Goal: Task Accomplishment & Management: Complete application form

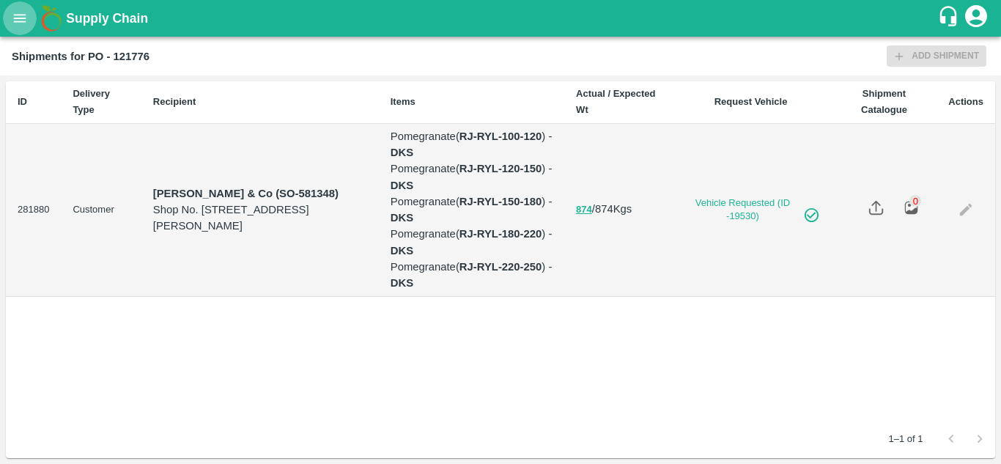
click at [16, 18] on icon "open drawer" at bounding box center [20, 18] width 12 height 8
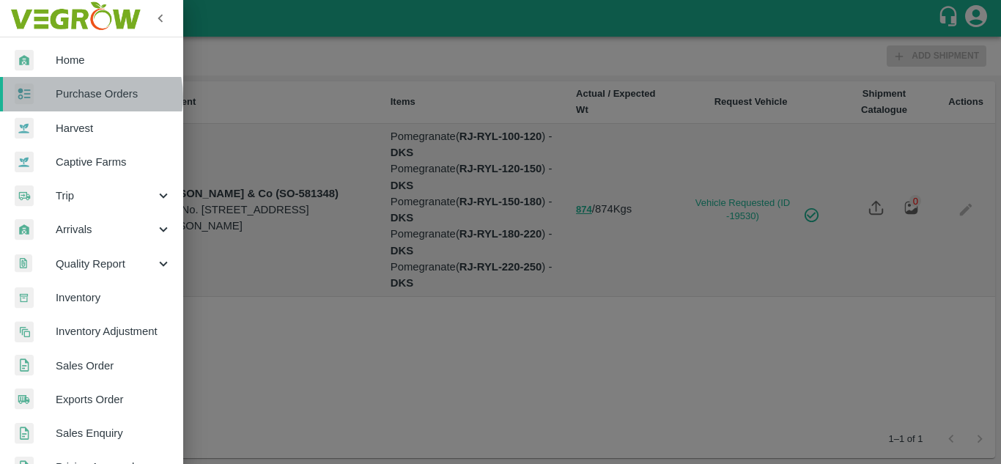
click at [89, 97] on span "Purchase Orders" at bounding box center [114, 94] width 116 height 16
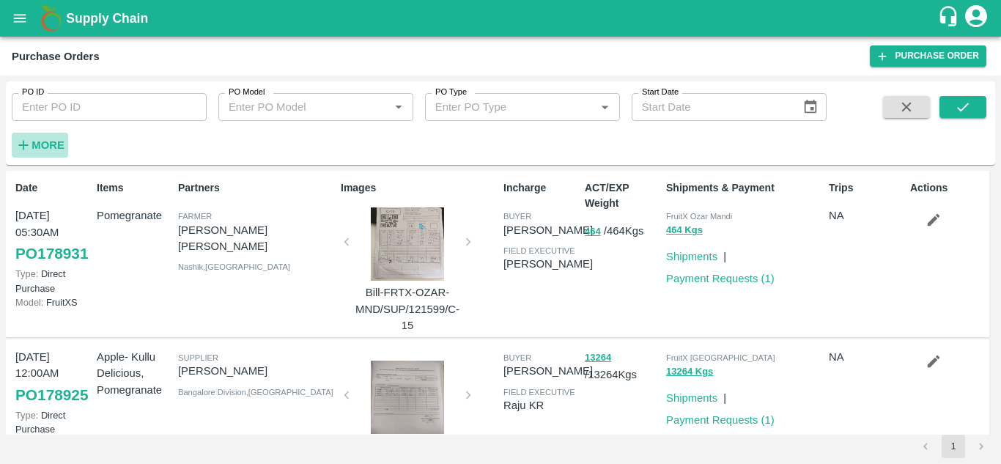
click at [58, 139] on strong "More" at bounding box center [47, 145] width 33 height 12
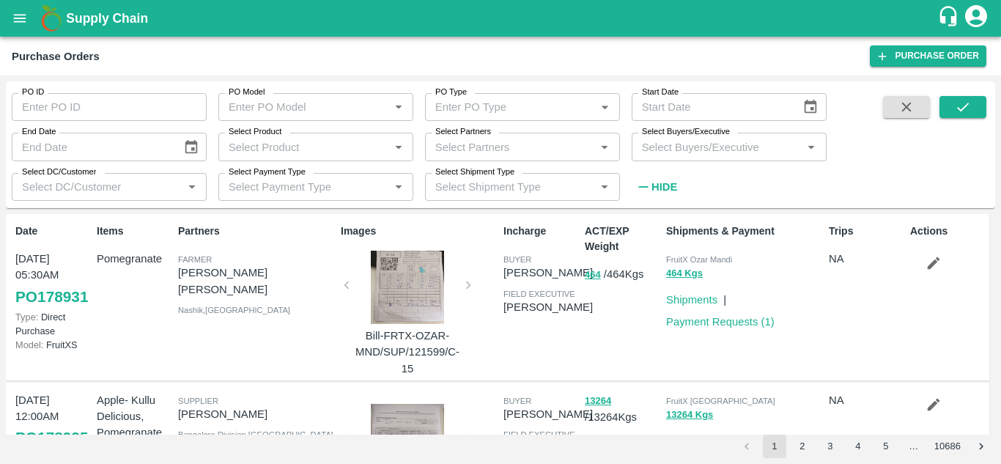
click at [674, 149] on input "Select Buyers/Executive" at bounding box center [717, 146] width 162 height 19
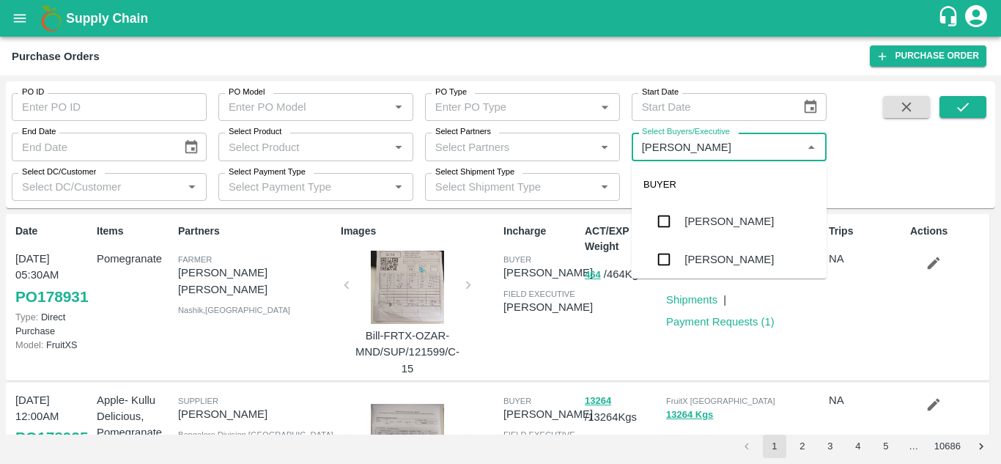
type input "Avinash"
click at [662, 253] on input "checkbox" at bounding box center [663, 259] width 29 height 29
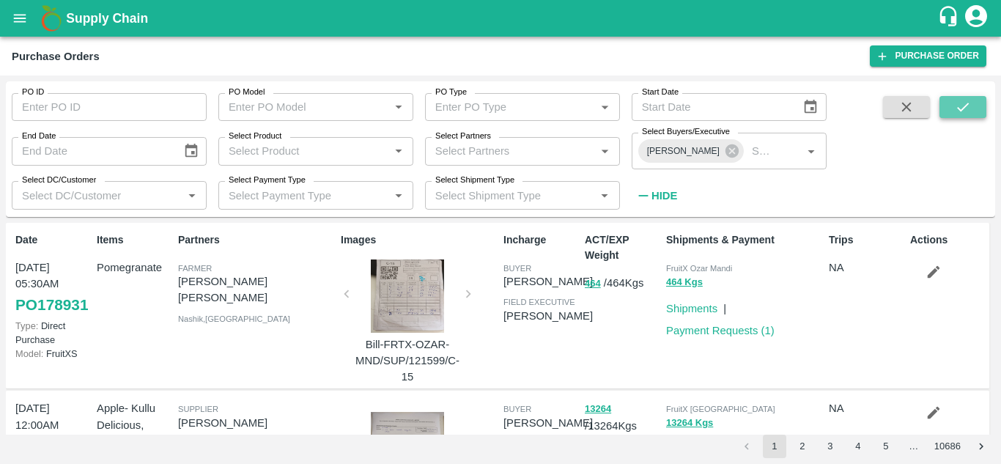
click at [971, 107] on icon "submit" at bounding box center [962, 107] width 16 height 16
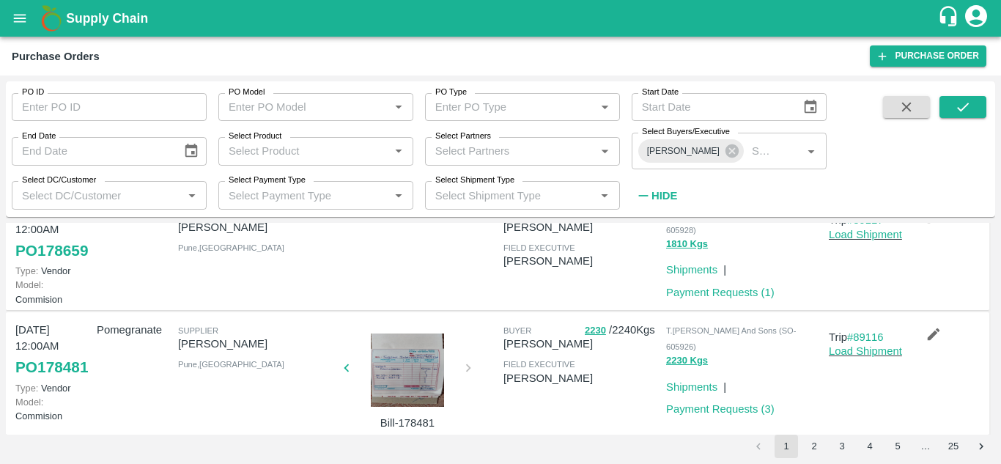
scroll to position [172, 0]
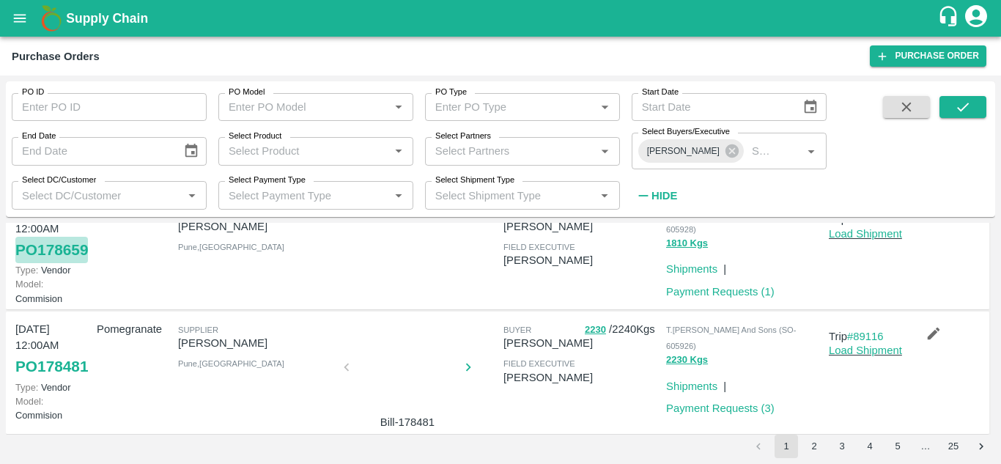
click at [38, 263] on link "PO 178659" at bounding box center [51, 250] width 73 height 26
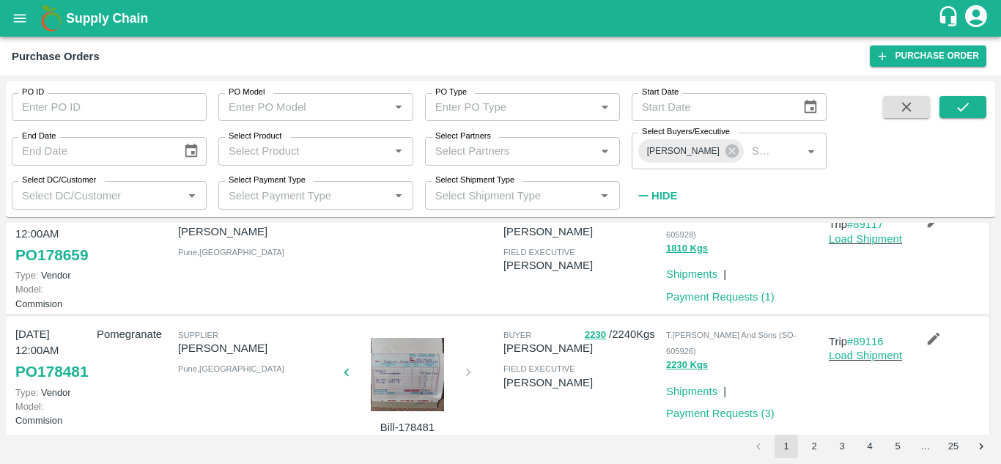
scroll to position [0, 0]
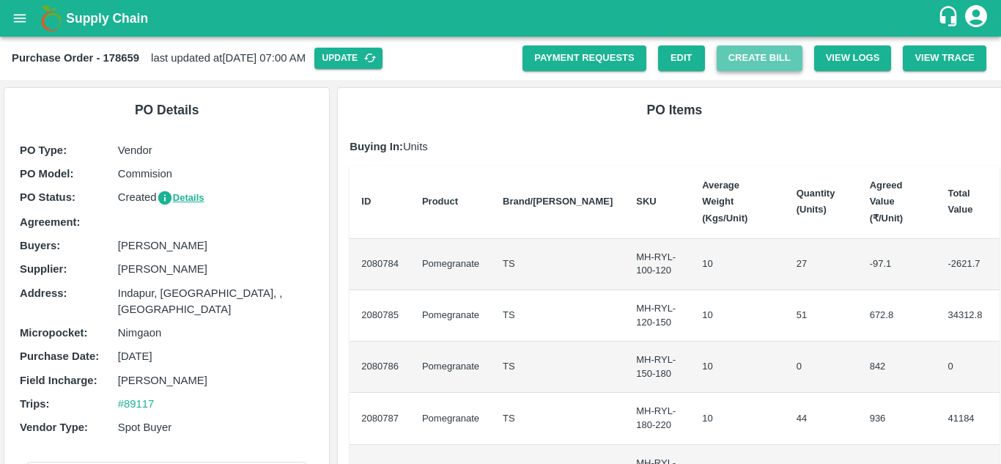
click at [754, 55] on button "Create Bill" at bounding box center [759, 58] width 86 height 26
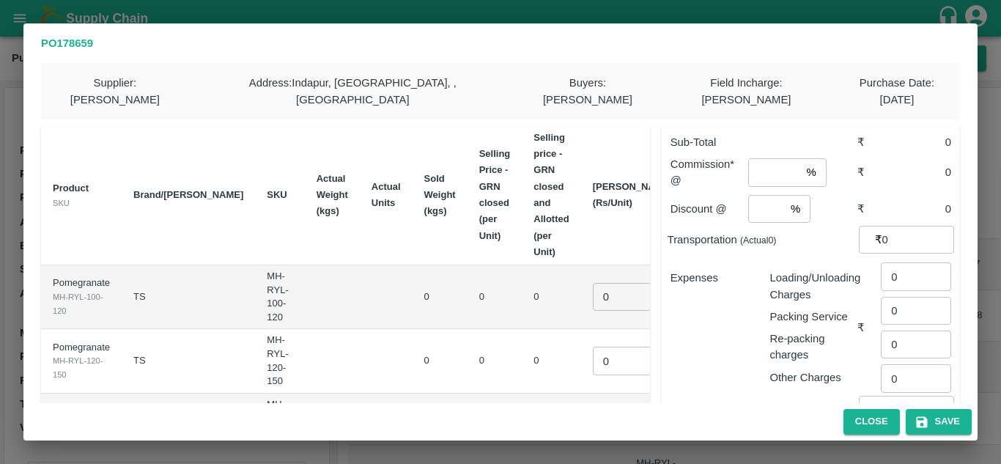
scroll to position [326, 0]
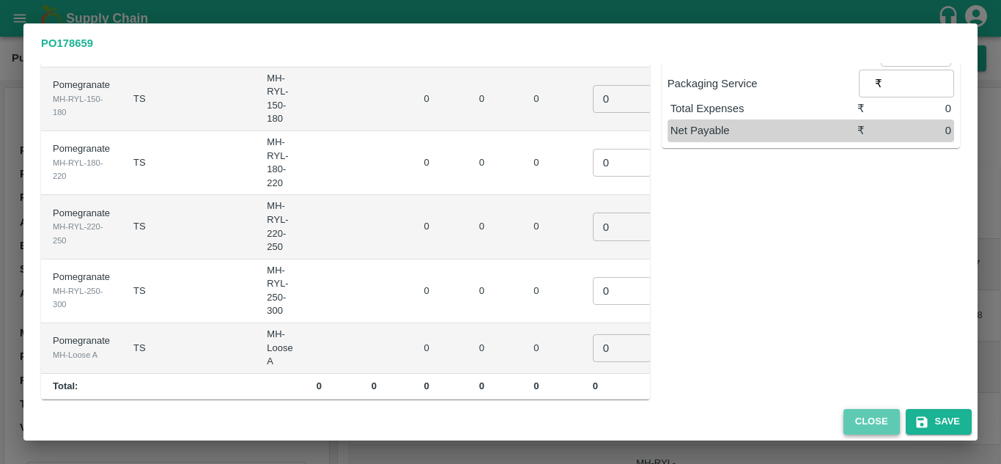
click at [864, 420] on button "Close" at bounding box center [871, 422] width 56 height 26
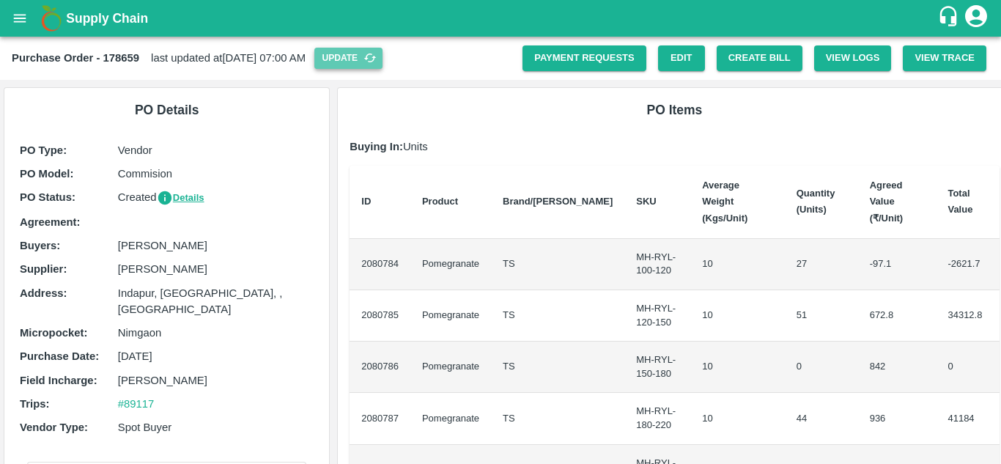
click at [361, 53] on button "Update" at bounding box center [348, 58] width 68 height 21
click at [768, 56] on button "Create Bill" at bounding box center [759, 58] width 86 height 26
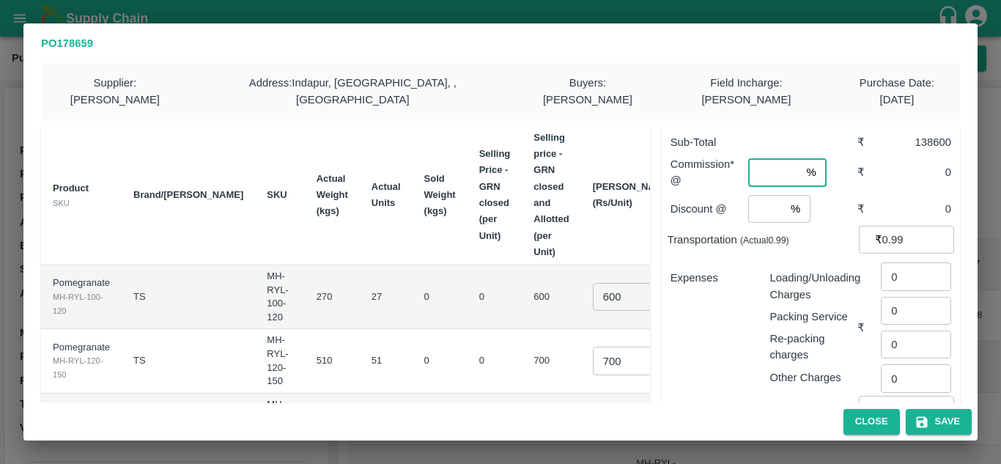
click at [748, 158] on input "number" at bounding box center [774, 172] width 52 height 28
type input "8"
click at [752, 195] on input "number" at bounding box center [766, 209] width 37 height 28
type input "2"
click at [747, 270] on p "Expenses" at bounding box center [714, 278] width 88 height 16
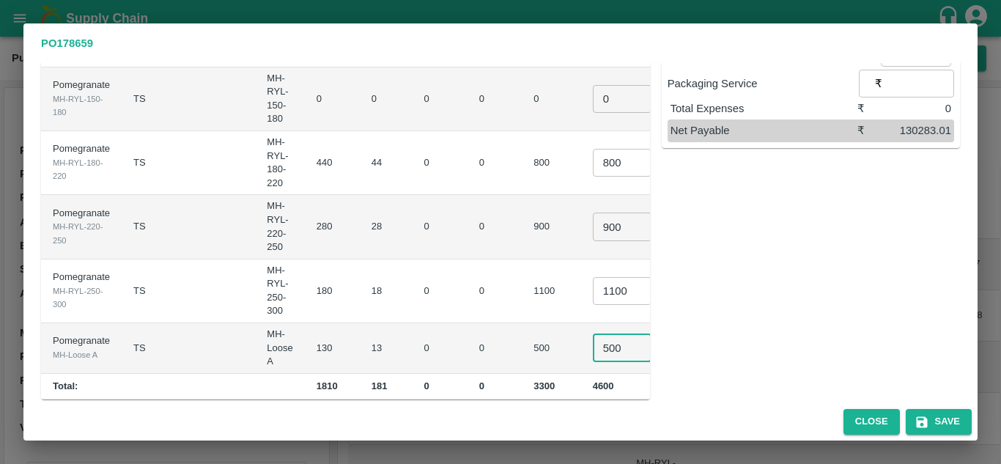
click at [593, 334] on input "500" at bounding box center [622, 348] width 59 height 28
type input "600"
click at [467, 299] on td "0" at bounding box center [494, 291] width 55 height 64
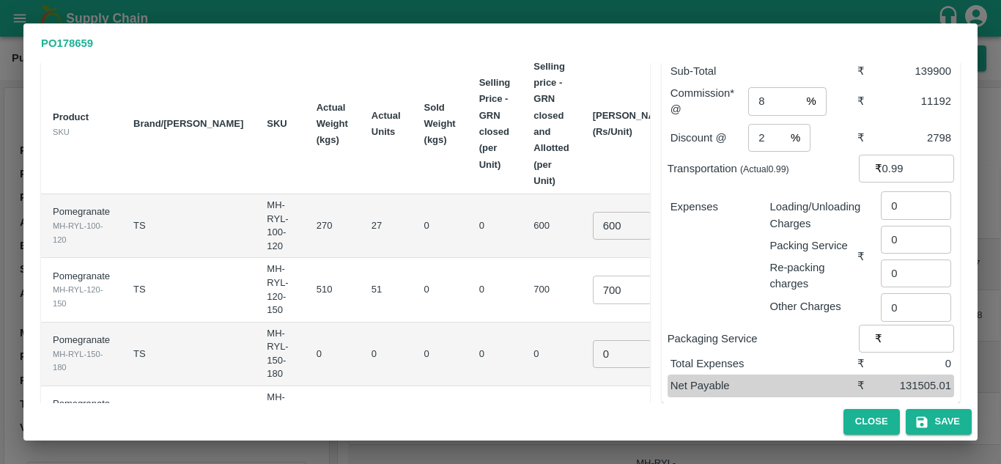
scroll to position [80, 0]
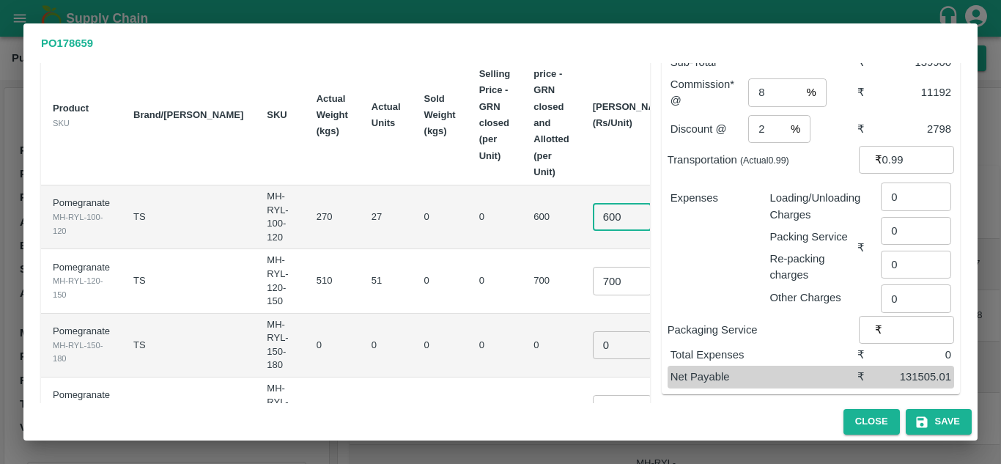
click at [593, 203] on input "600" at bounding box center [622, 217] width 59 height 28
type input "700"
click at [593, 267] on input "700" at bounding box center [622, 281] width 59 height 28
type input "900"
click at [412, 345] on td "0" at bounding box center [439, 346] width 55 height 64
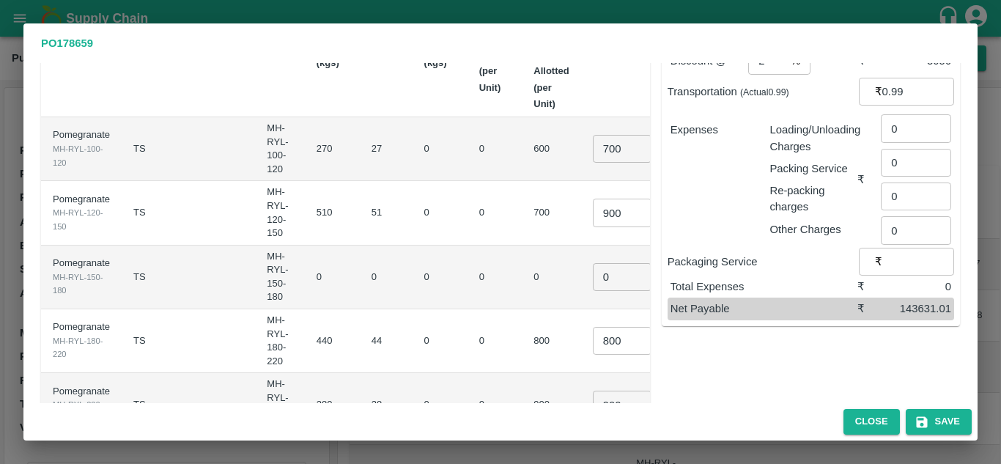
scroll to position [150, 0]
click at [593, 261] on input "0" at bounding box center [622, 275] width 59 height 28
type input "0.1"
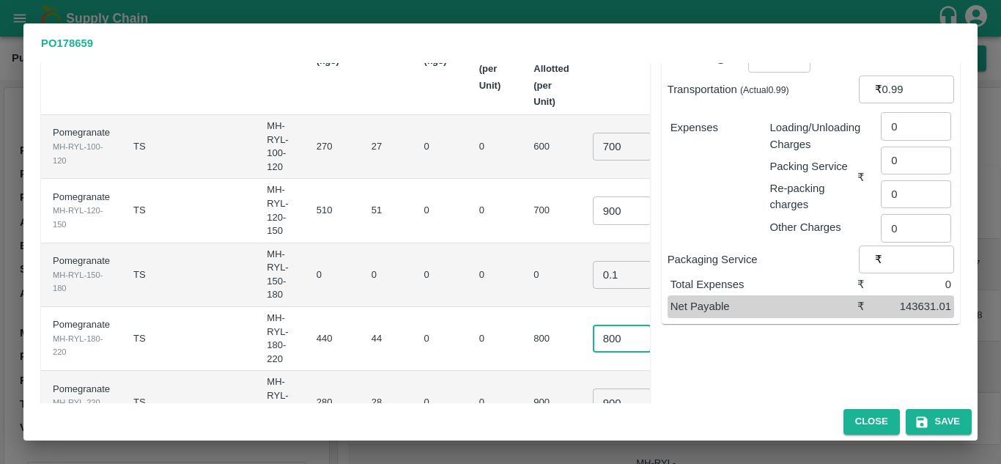
click at [593, 324] on input "800" at bounding box center [622, 338] width 59 height 28
type input "1000"
click at [467, 314] on td "0" at bounding box center [494, 339] width 55 height 64
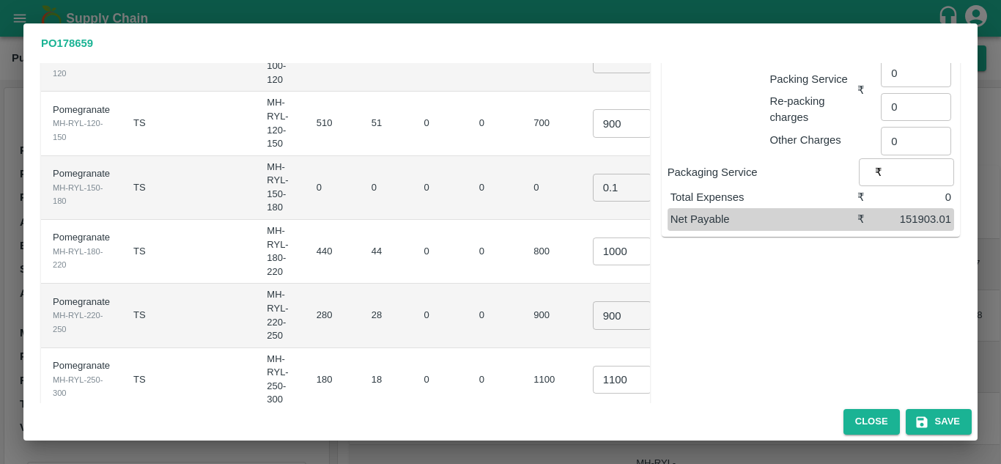
scroll to position [238, 0]
click at [593, 300] on input "900" at bounding box center [622, 314] width 59 height 28
type input "1200"
click at [467, 295] on td "0" at bounding box center [494, 315] width 55 height 64
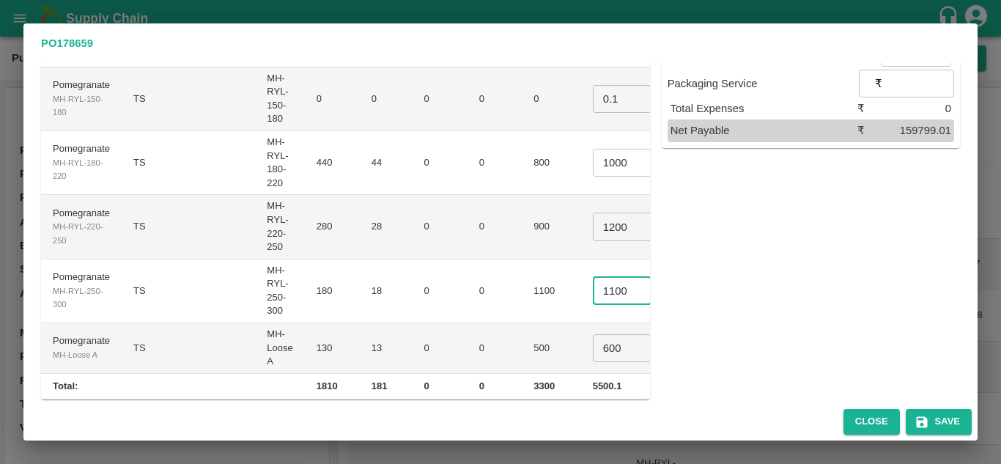
click at [593, 277] on input "1100" at bounding box center [622, 291] width 59 height 28
type input "1300"
click at [524, 238] on td "900" at bounding box center [551, 227] width 59 height 64
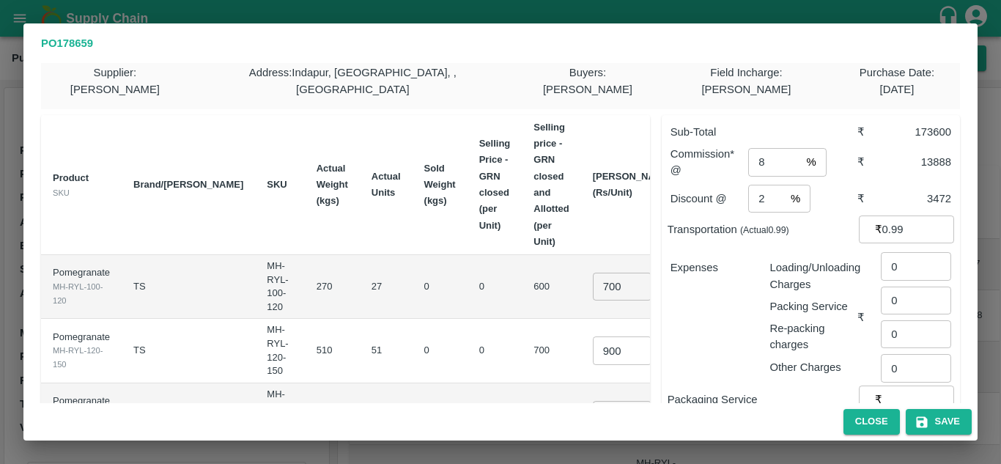
scroll to position [10, 0]
click at [892, 216] on input "0.99" at bounding box center [918, 230] width 72 height 28
type input "19005"
click at [827, 260] on p "Loading/Unloading Charges" at bounding box center [813, 276] width 88 height 33
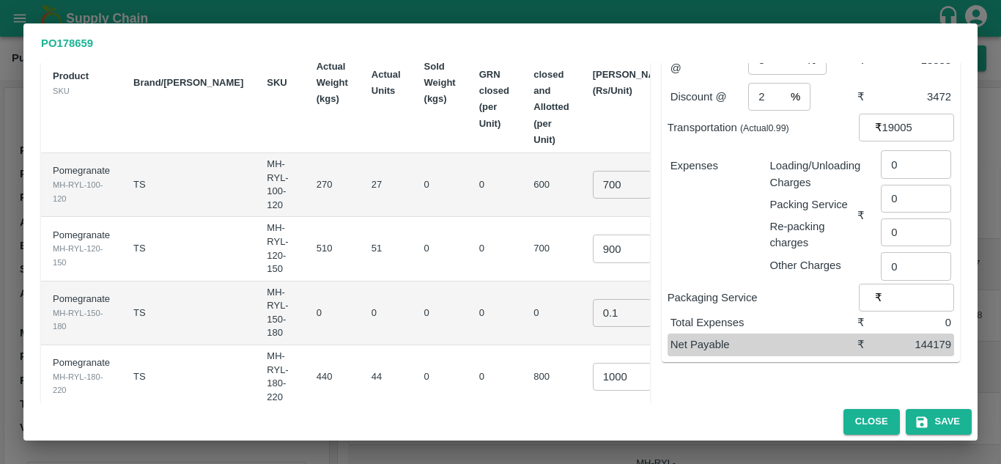
scroll to position [111, 0]
click at [897, 152] on input "0" at bounding box center [915, 165] width 70 height 28
type input "543"
click at [749, 185] on div "Expenses" at bounding box center [709, 209] width 100 height 127
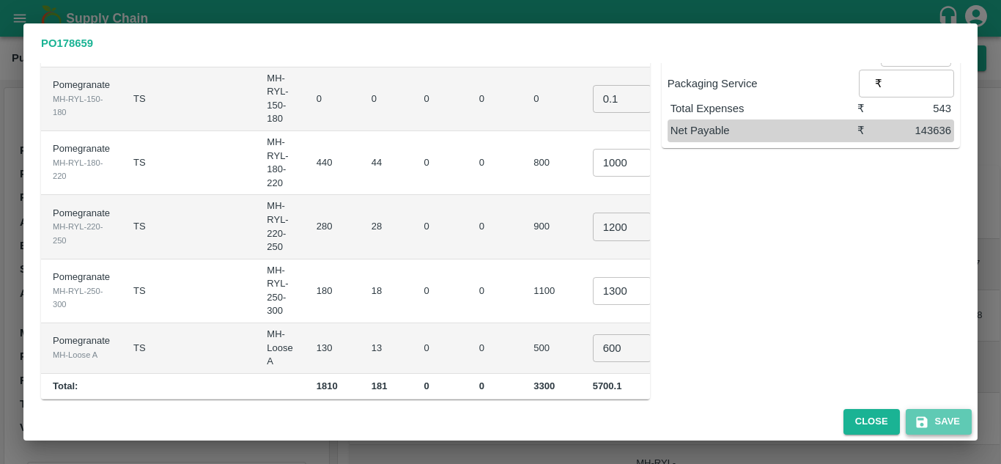
click at [947, 424] on button "Save" at bounding box center [938, 422] width 66 height 26
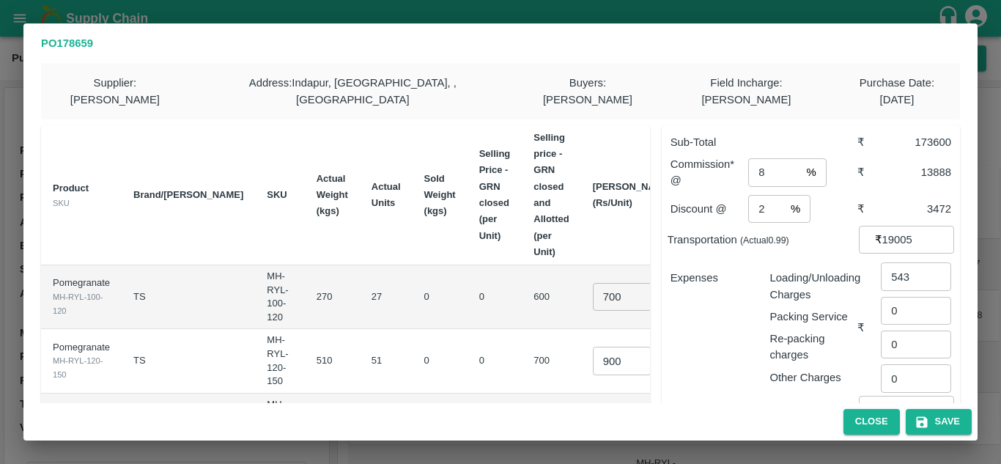
scroll to position [258, 0]
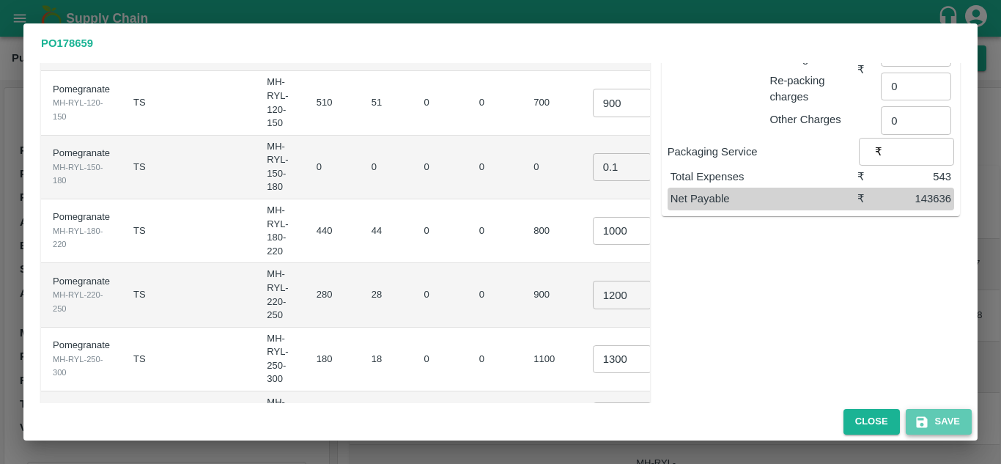
click at [935, 425] on button "Save" at bounding box center [938, 422] width 66 height 26
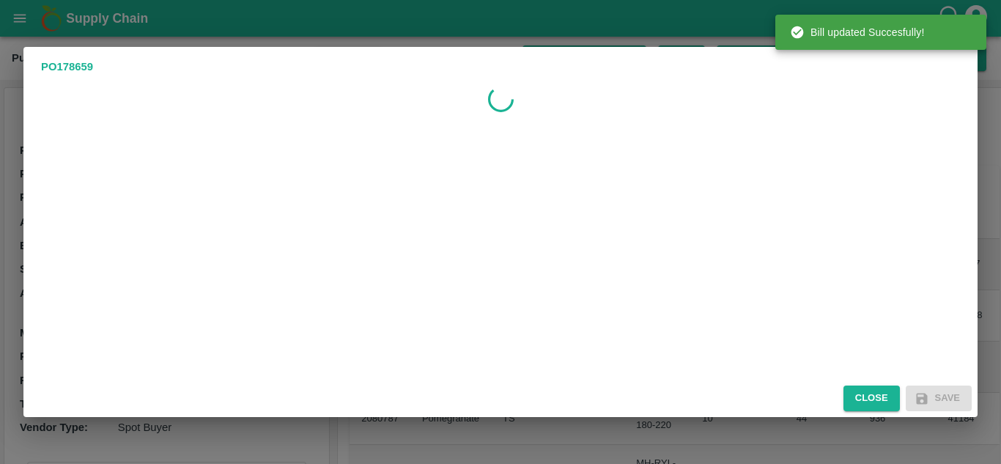
scroll to position [0, 0]
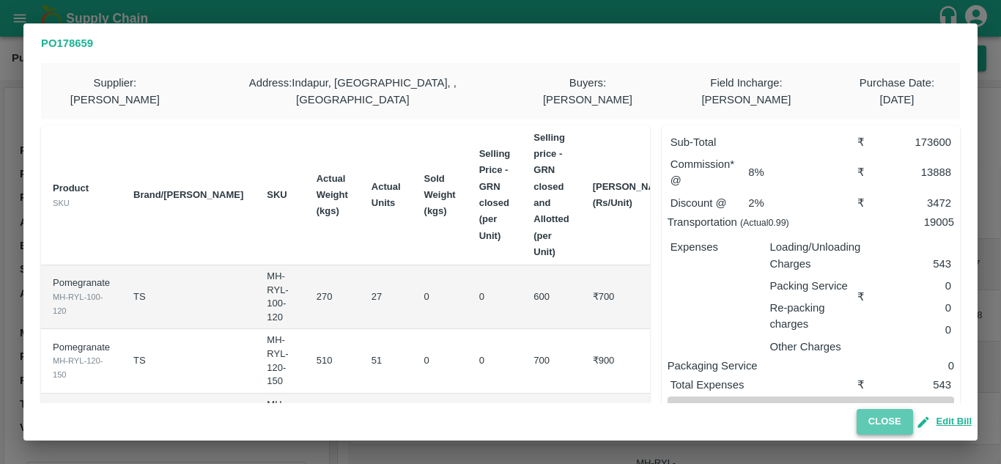
click at [898, 426] on button "Close" at bounding box center [884, 422] width 56 height 26
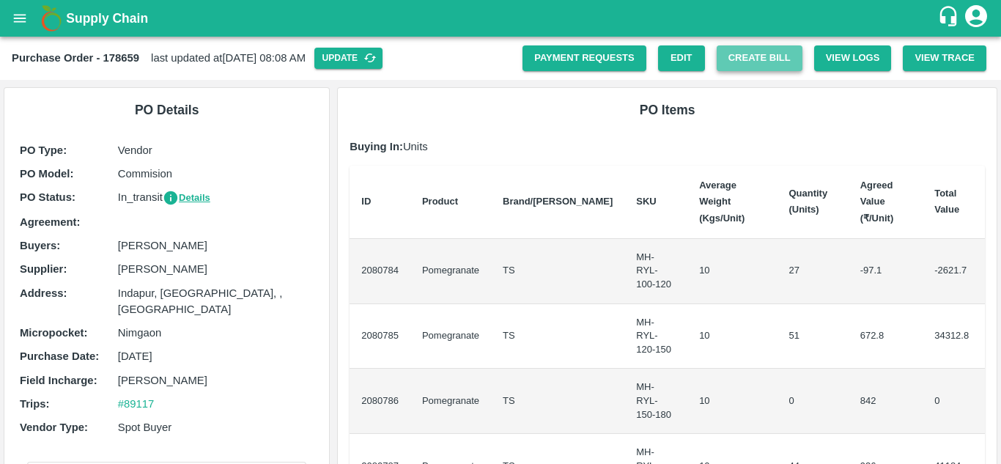
click at [743, 64] on button "Create Bill" at bounding box center [759, 58] width 86 height 26
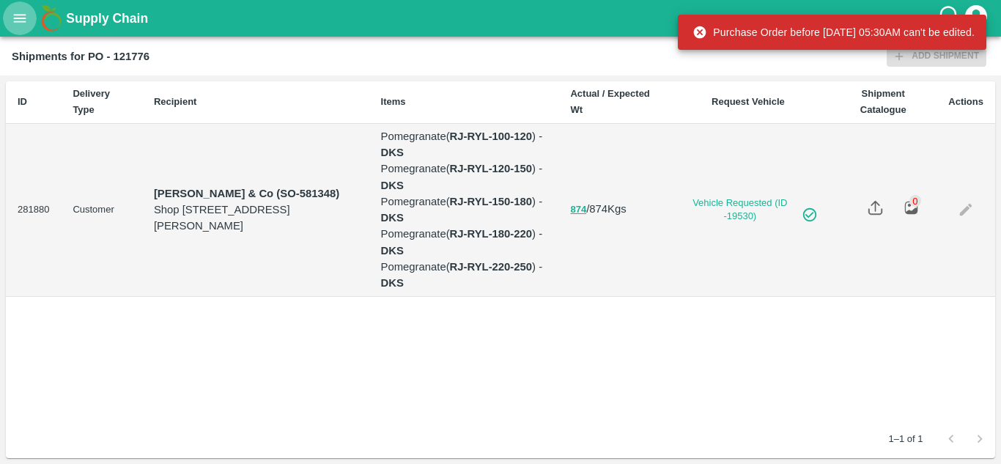
click at [19, 23] on icon "open drawer" at bounding box center [20, 18] width 16 height 16
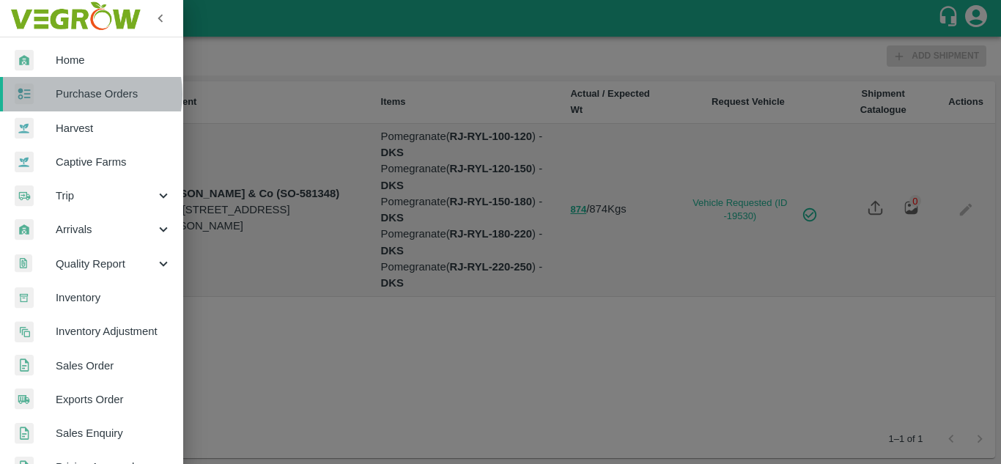
click at [88, 94] on span "Purchase Orders" at bounding box center [114, 94] width 116 height 16
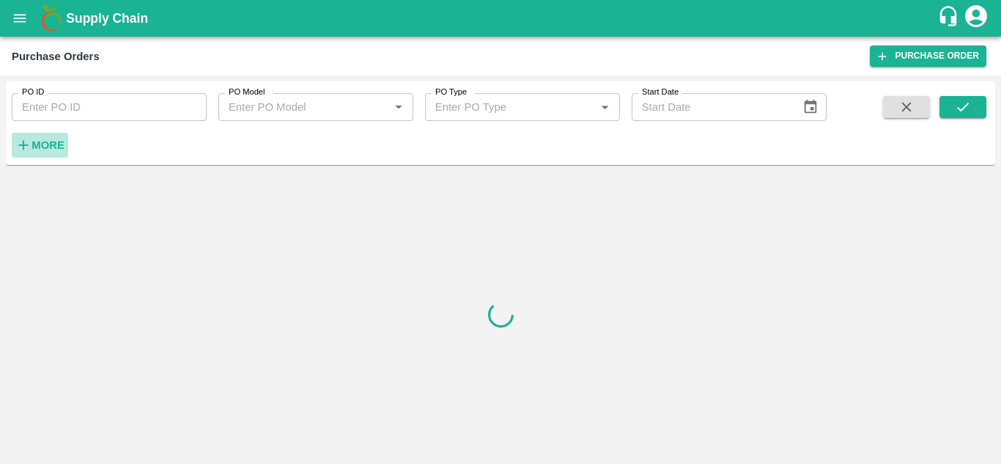
click at [56, 145] on strong "More" at bounding box center [47, 145] width 33 height 12
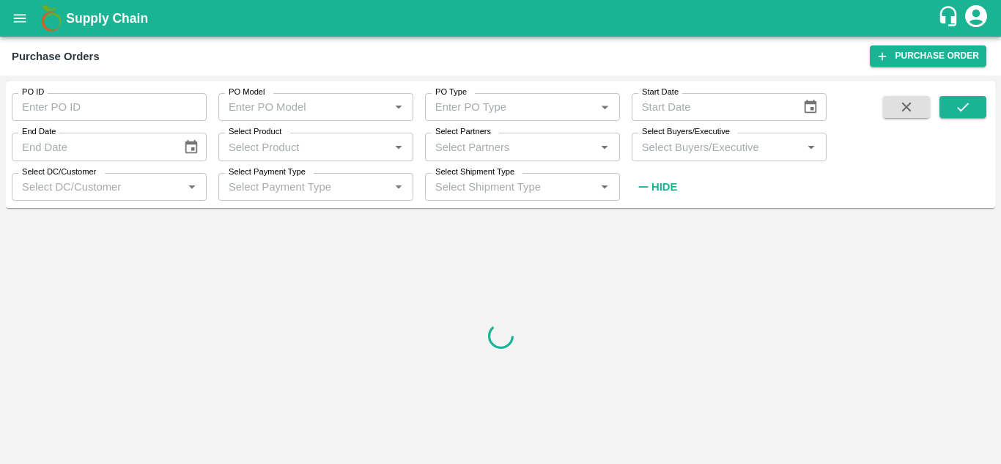
click at [670, 155] on input "Select Buyers/Executive" at bounding box center [717, 146] width 162 height 19
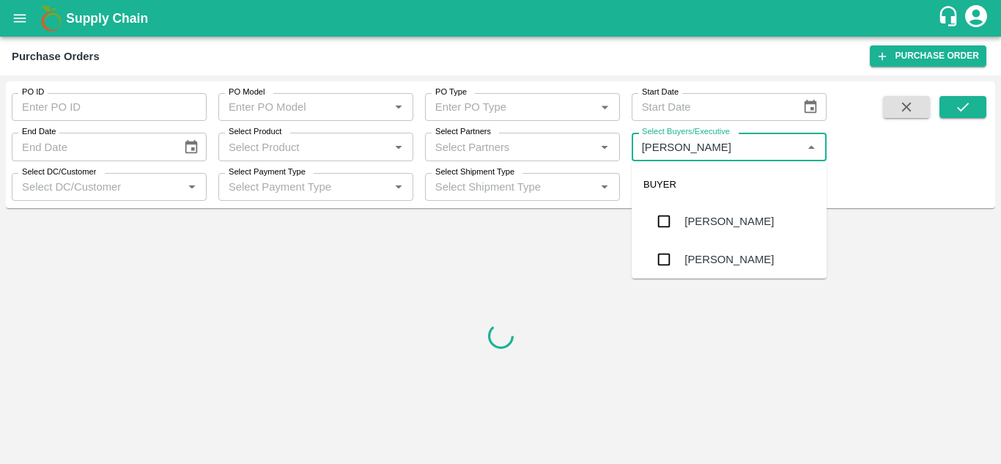
type input "AVINAS"
click at [672, 248] on input "checkbox" at bounding box center [663, 259] width 29 height 29
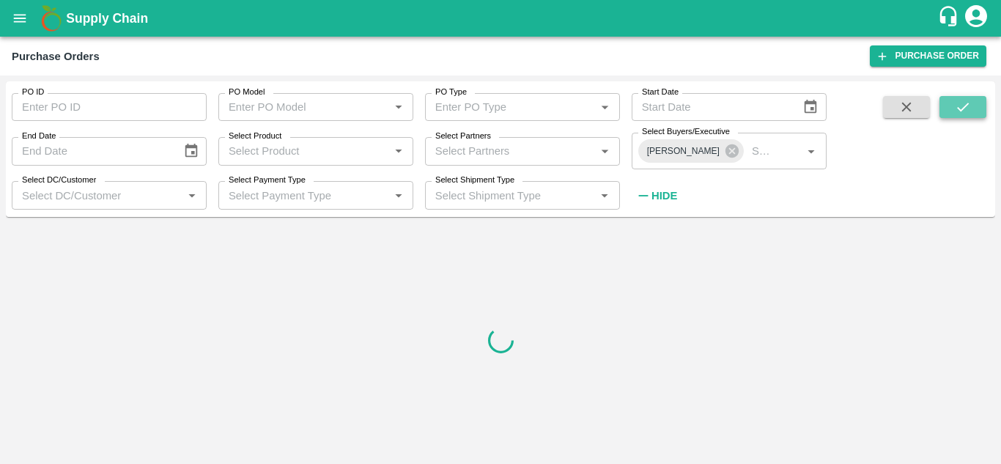
click at [958, 108] on icon "submit" at bounding box center [963, 107] width 12 height 9
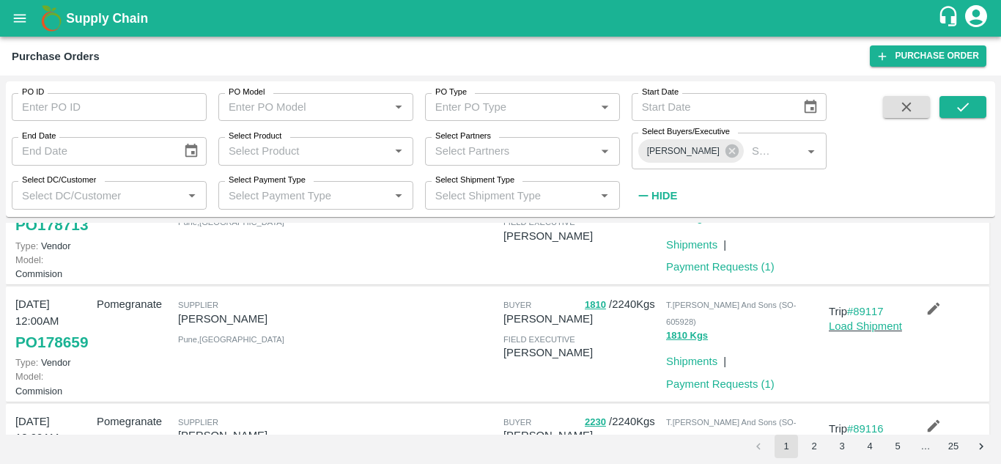
scroll to position [81, 0]
click at [12, 393] on div "26 Sep, 12:00AM PO 178659 Type: Vendor Model: Commision" at bounding box center [50, 343] width 81 height 108
click at [35, 355] on link "PO 178659" at bounding box center [51, 341] width 73 height 26
click at [694, 389] on link "Payment Requests ( 1 )" at bounding box center [720, 383] width 108 height 12
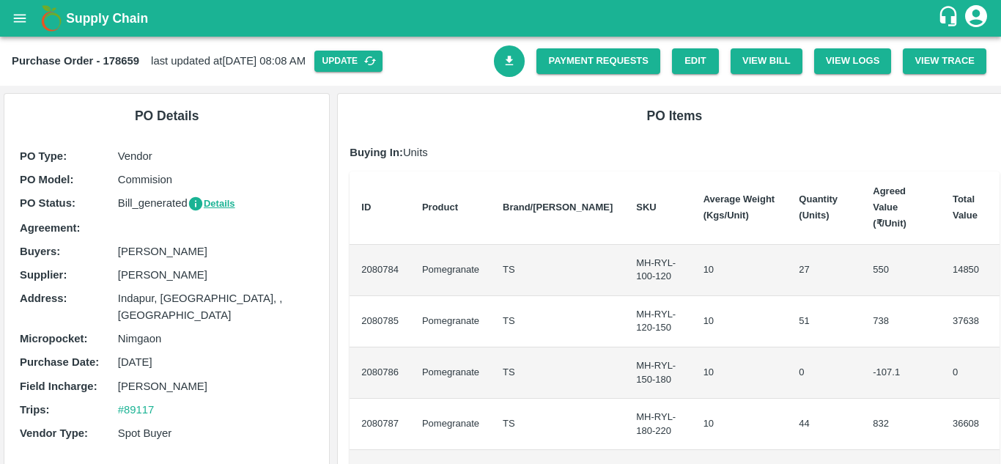
click at [505, 64] on icon "Download Bill" at bounding box center [509, 61] width 8 height 10
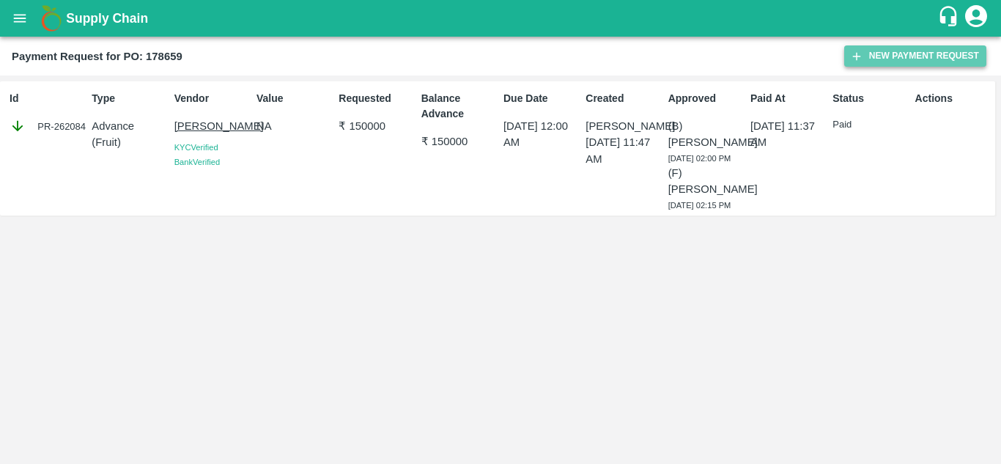
click at [919, 56] on button "New Payment Request" at bounding box center [915, 55] width 142 height 21
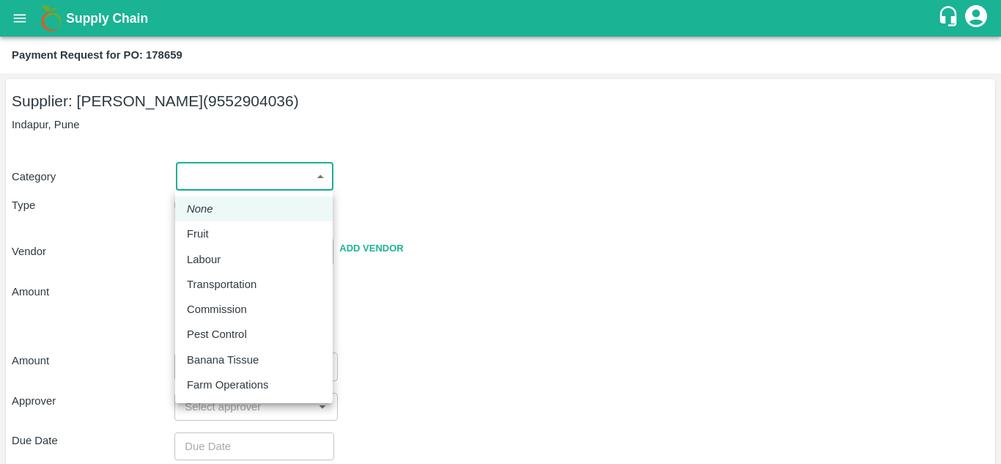
click at [219, 173] on body "Supply Chain Payment Request for PO: 178659 Supplier: [PERSON_NAME] (9552904036…" at bounding box center [500, 232] width 1001 height 464
click at [191, 237] on p "Fruit" at bounding box center [198, 234] width 22 height 16
type input "1"
type input "[PERSON_NAME] - 9552904036(Supplier)"
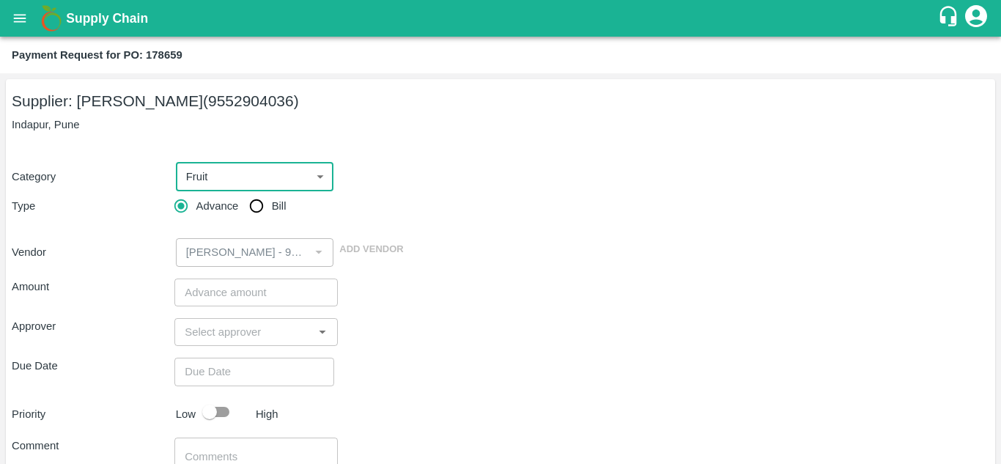
click at [251, 204] on input "Bill" at bounding box center [256, 205] width 29 height 29
radio input "true"
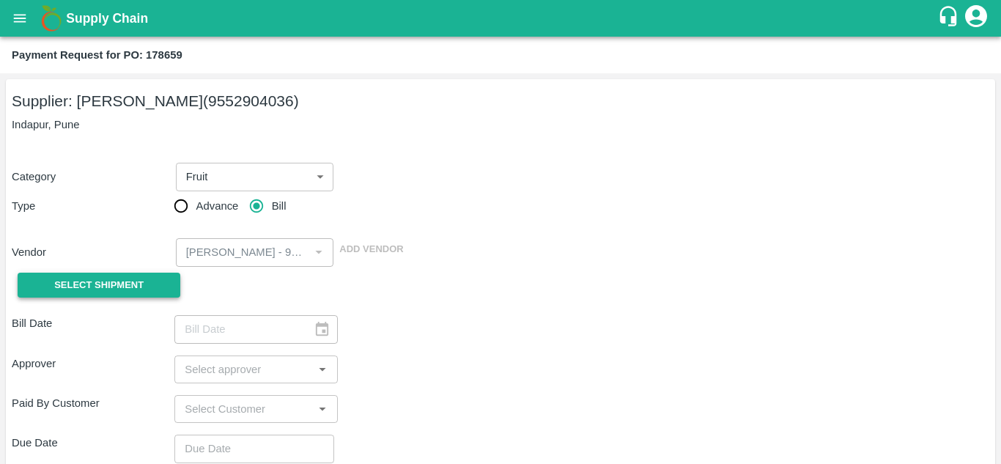
click at [82, 289] on span "Select Shipment" at bounding box center [98, 285] width 89 height 17
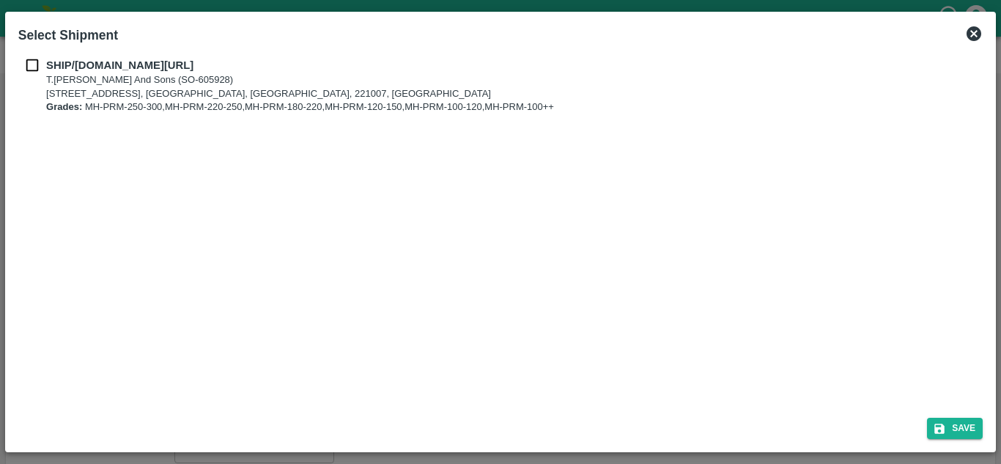
click at [32, 59] on input "checkbox" at bounding box center [32, 65] width 28 height 16
checkbox input "true"
click at [964, 433] on button "Save" at bounding box center [955, 428] width 56 height 21
type input "[DATE]"
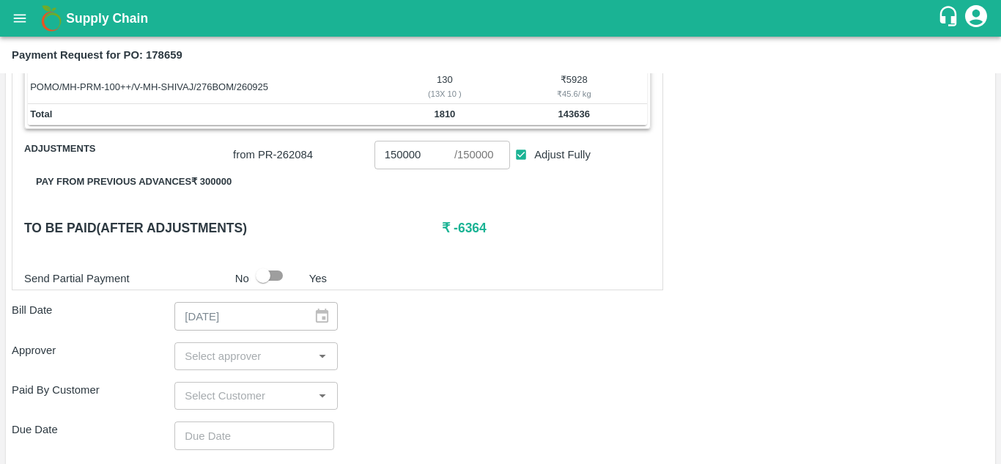
scroll to position [441, 0]
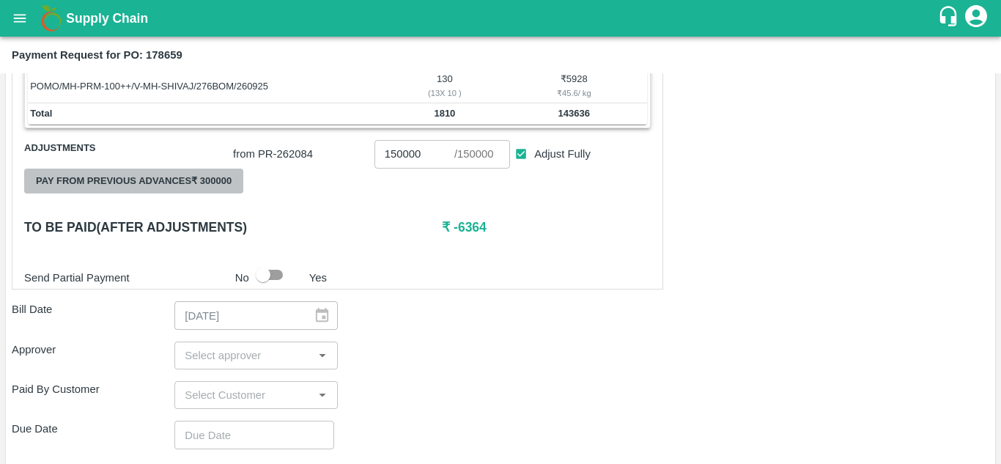
click at [121, 174] on button "Pay from previous advances ₹ 300000" at bounding box center [133, 181] width 219 height 26
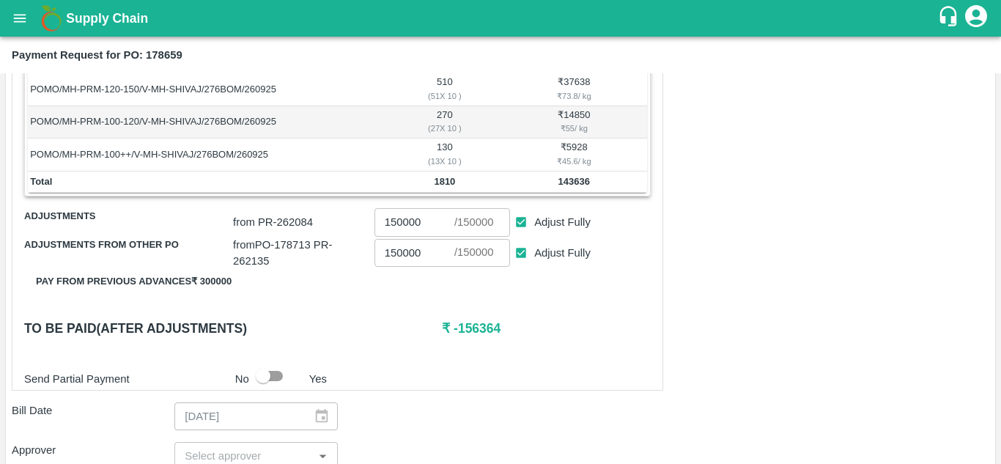
scroll to position [372, 0]
click at [522, 255] on input "Adjust Fully" at bounding box center [521, 253] width 27 height 27
checkbox input "false"
type input "0"
click at [519, 224] on input "Adjust Fully" at bounding box center [521, 222] width 27 height 27
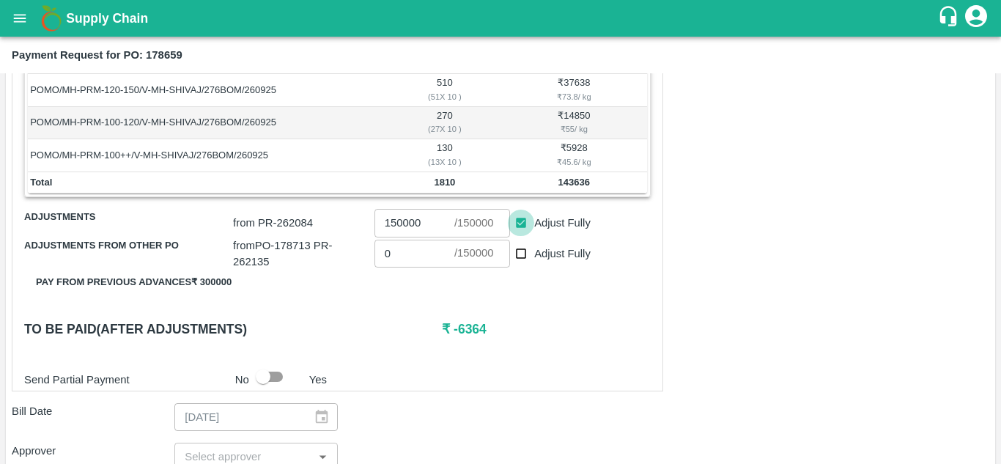
checkbox input "false"
type input "0"
drag, startPoint x: 451, startPoint y: 328, endPoint x: 510, endPoint y: 327, distance: 58.6
click at [510, 327] on h6 "₹ 143636" at bounding box center [546, 329] width 209 height 21
copy h6 "143636"
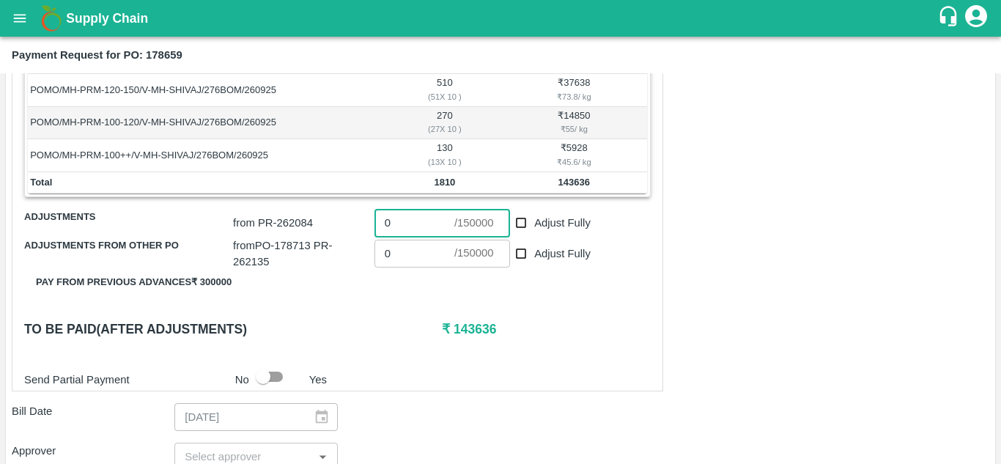
click at [401, 229] on input "0" at bounding box center [414, 223] width 80 height 28
paste input "143636"
click at [401, 294] on div "Shipment - SHIP/[DOMAIN_NAME][URL] Lots (Labels) Weight (Kgs) Total Price (₹) P…" at bounding box center [337, 161] width 651 height 460
click at [431, 226] on input "143636" at bounding box center [414, 223] width 80 height 28
type input "143635"
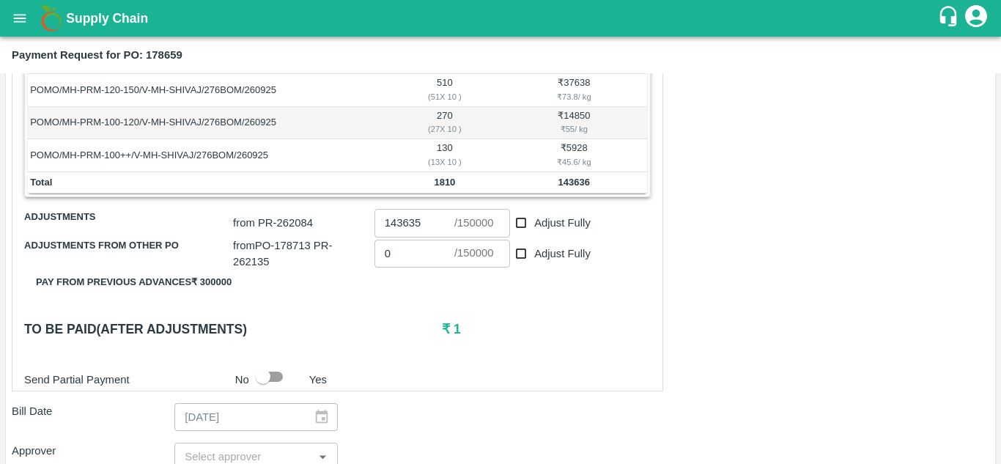
click at [385, 295] on div "Shipment - SHIP/T.KI/366933 Lots (Labels) Weight (Kgs) Total Price (₹) POMO/MH-…" at bounding box center [337, 161] width 651 height 460
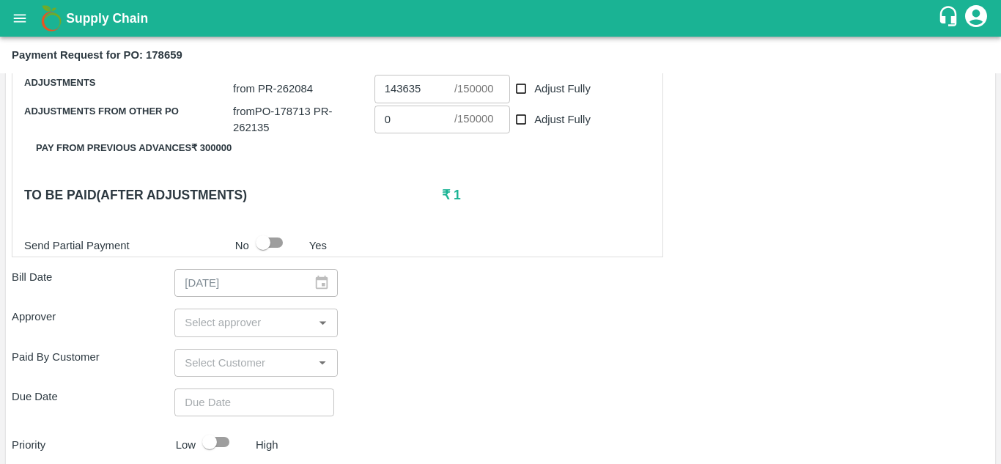
scroll to position [507, 0]
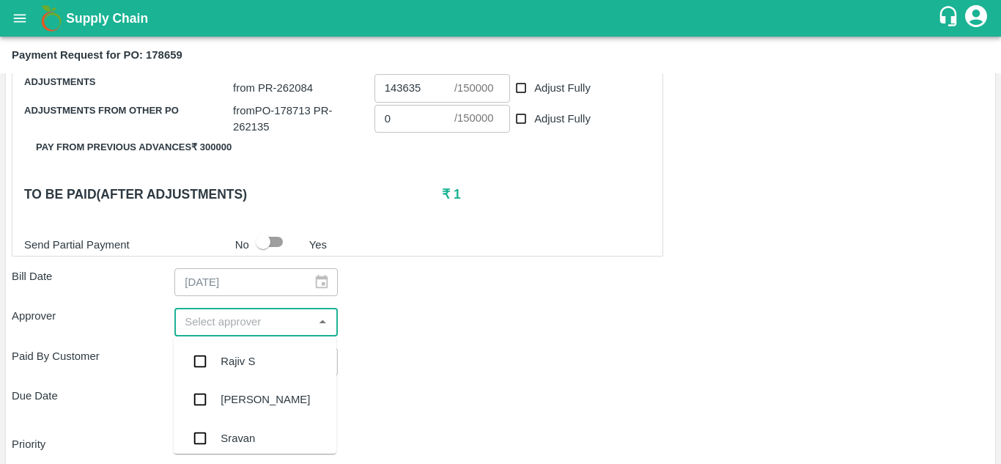
click at [245, 320] on input "input" at bounding box center [244, 321] width 130 height 19
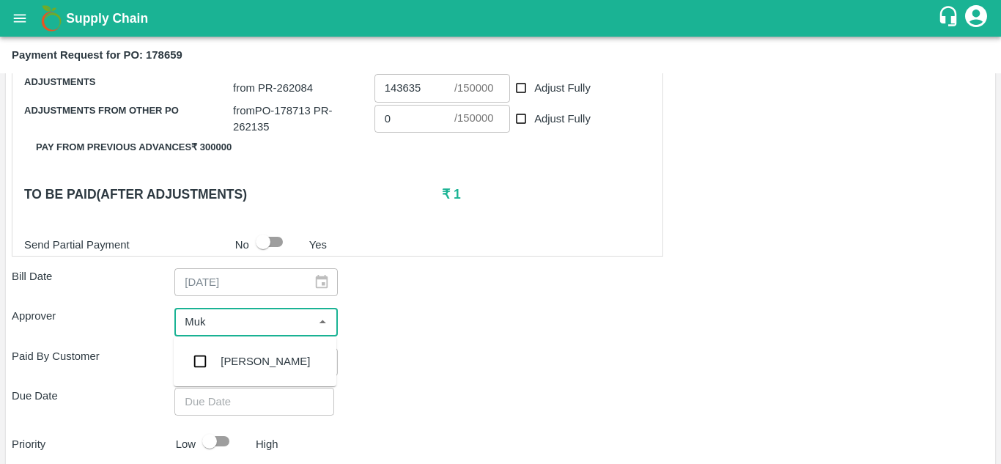
type input "Muku"
click at [201, 368] on input "checkbox" at bounding box center [199, 360] width 29 height 29
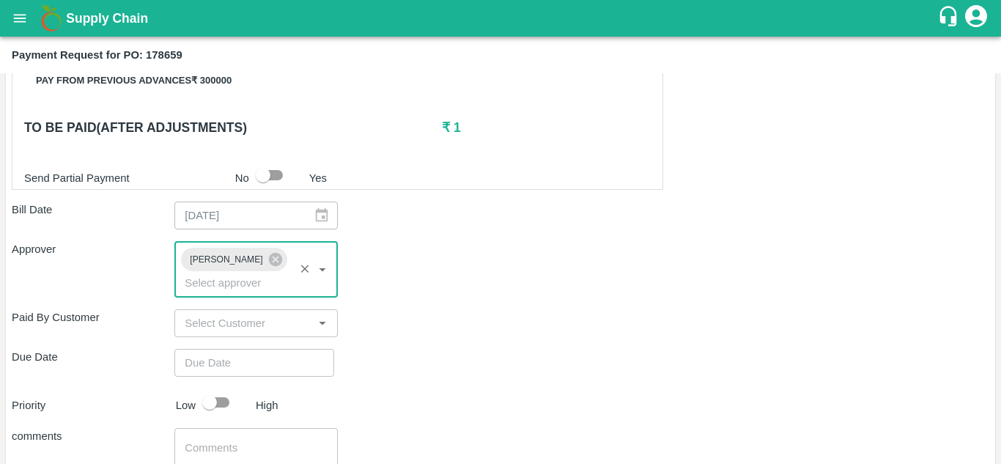
scroll to position [575, 0]
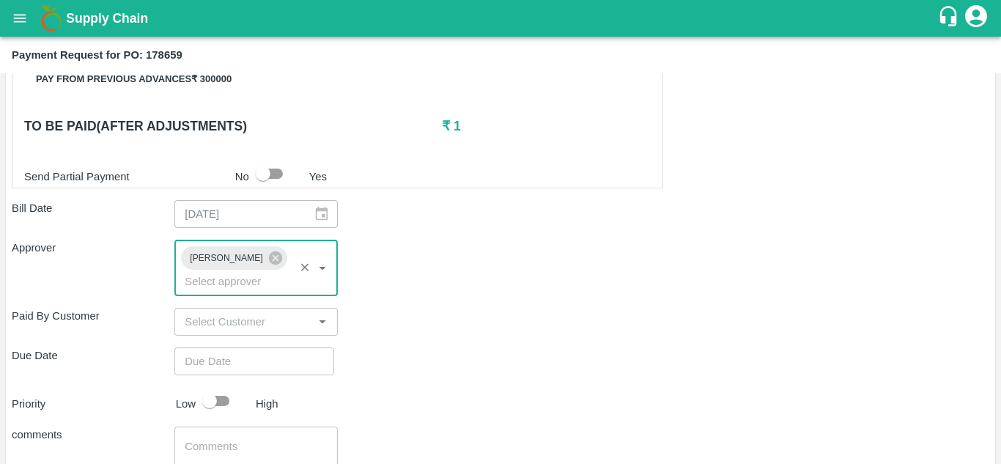
type input "DD/MM/YYYY hh:mm aa"
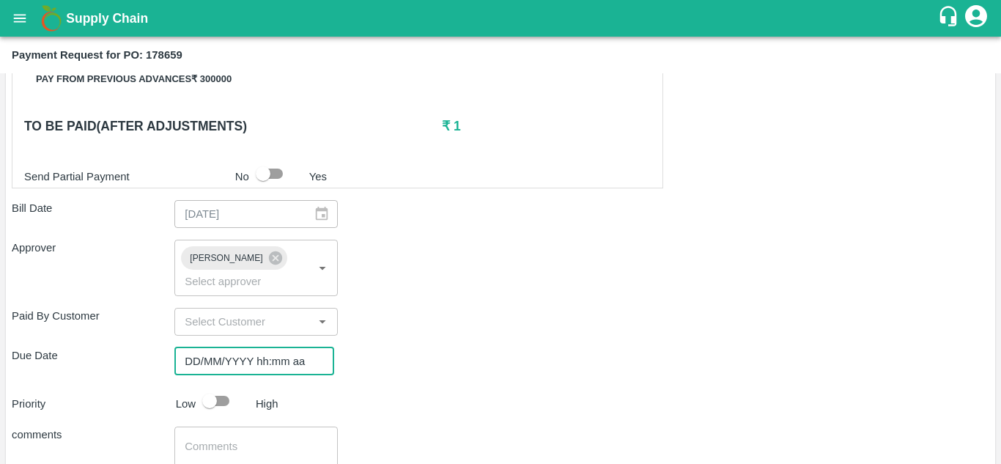
click at [187, 363] on input "DD/MM/YYYY hh:mm aa" at bounding box center [248, 361] width 149 height 28
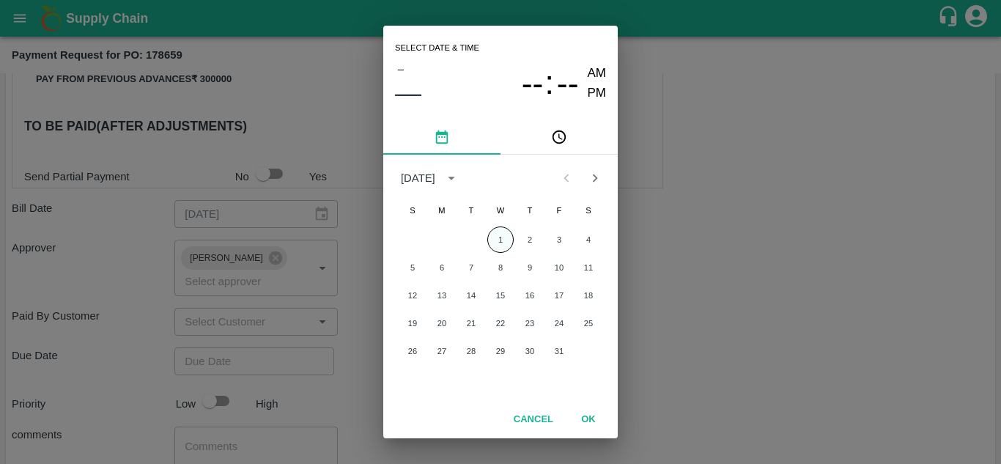
click at [502, 245] on button "1" at bounding box center [500, 239] width 26 height 26
type input "01/10/2025 12:00 AM"
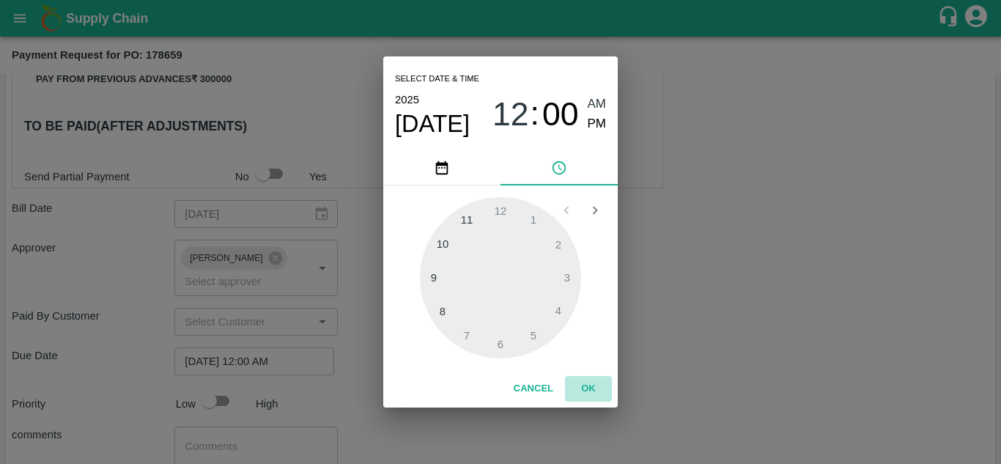
click at [592, 385] on button "OK" at bounding box center [588, 389] width 47 height 26
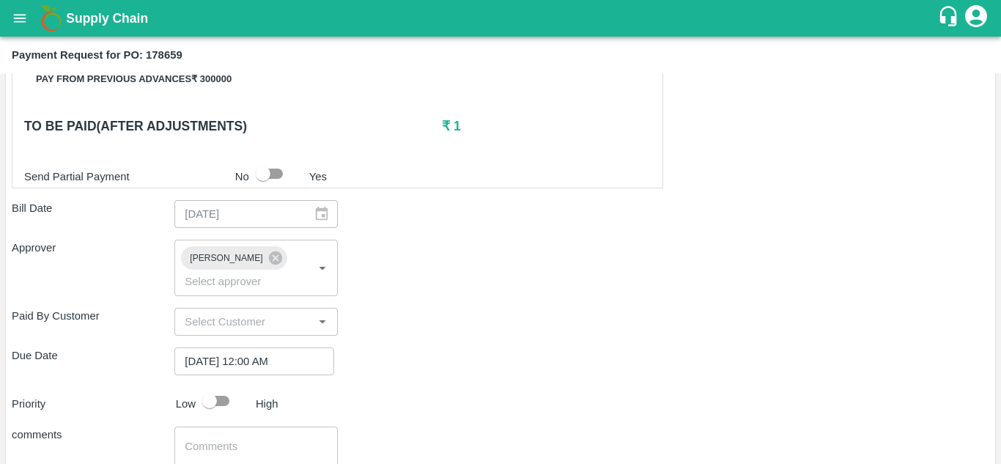
click at [493, 387] on div "Priority Low High" at bounding box center [497, 401] width 983 height 28
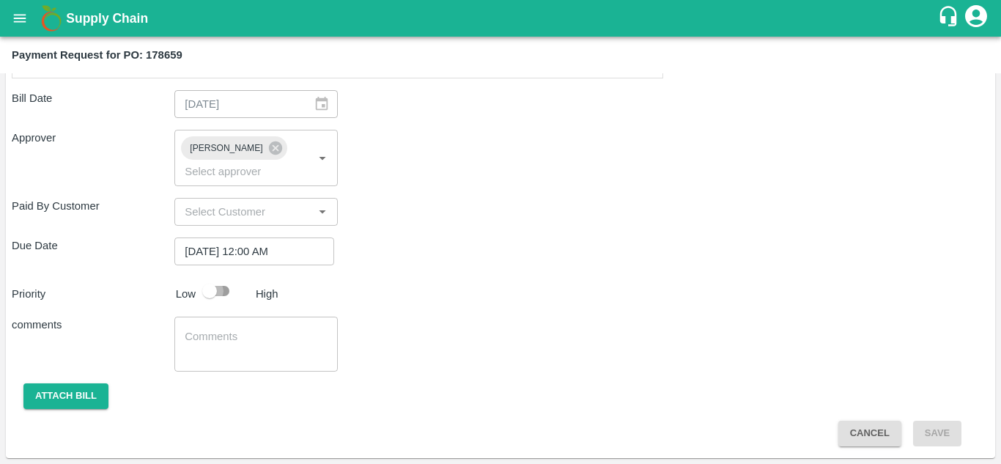
click at [217, 289] on input "checkbox" at bounding box center [210, 291] width 84 height 28
checkbox input "true"
click at [70, 396] on button "Attach bill" at bounding box center [65, 396] width 85 height 26
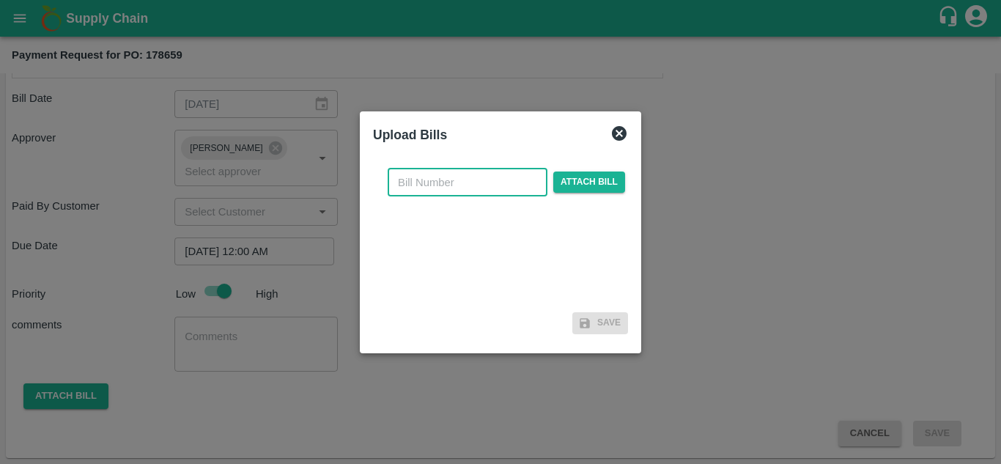
click at [420, 177] on input "text" at bounding box center [467, 182] width 160 height 28
type input "178659"
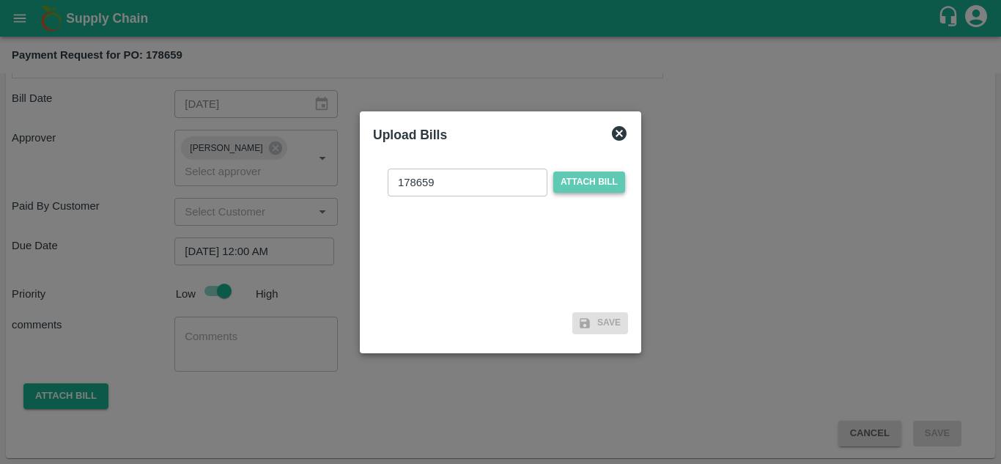
click at [565, 180] on span "Attach bill" at bounding box center [589, 181] width 72 height 21
click at [0, 0] on input "Attach bill" at bounding box center [0, 0] width 0 height 0
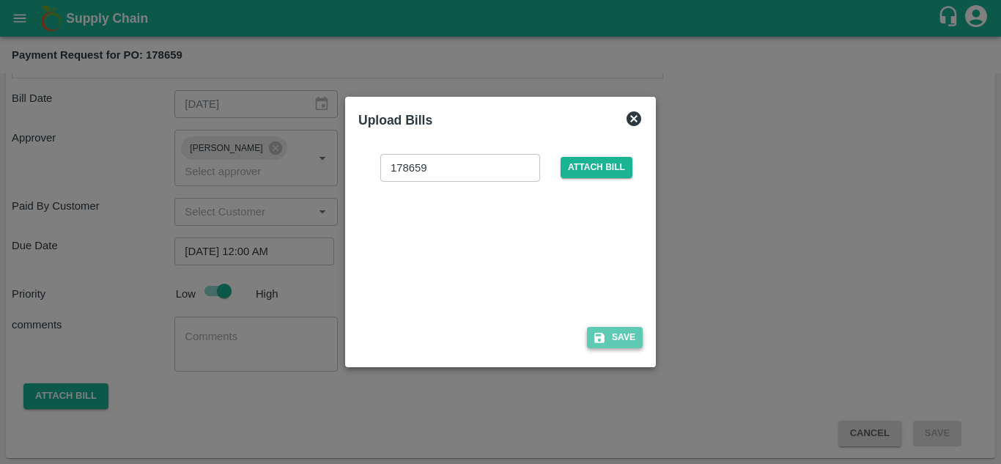
click at [620, 329] on button "Save" at bounding box center [615, 337] width 56 height 21
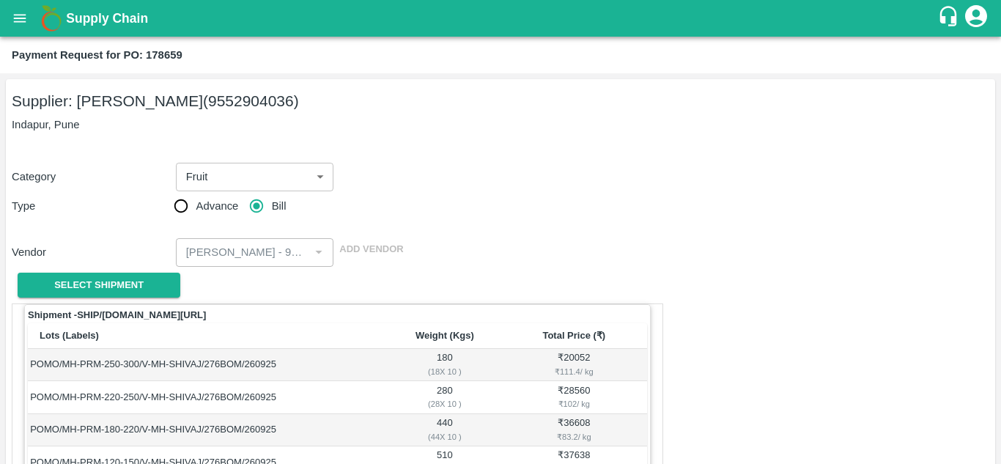
scroll to position [763, 0]
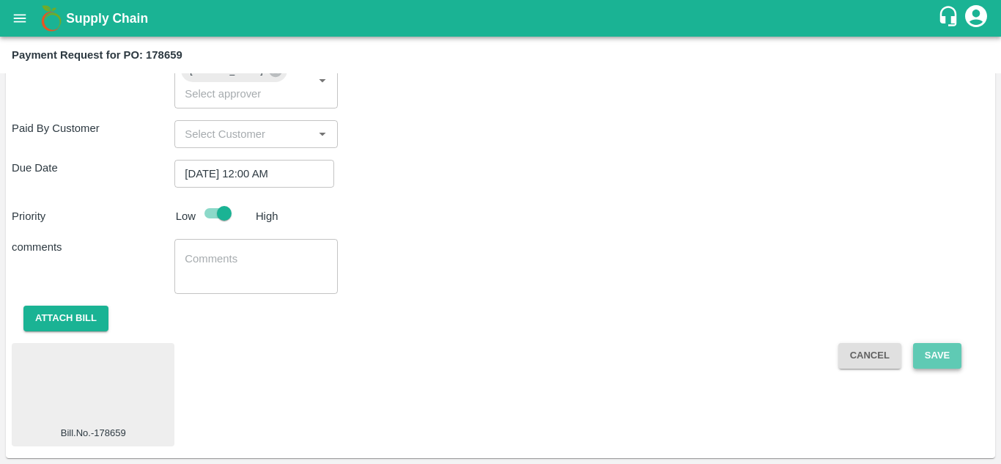
click at [928, 351] on button "Save" at bounding box center [937, 356] width 48 height 26
